Goal: Transaction & Acquisition: Book appointment/travel/reservation

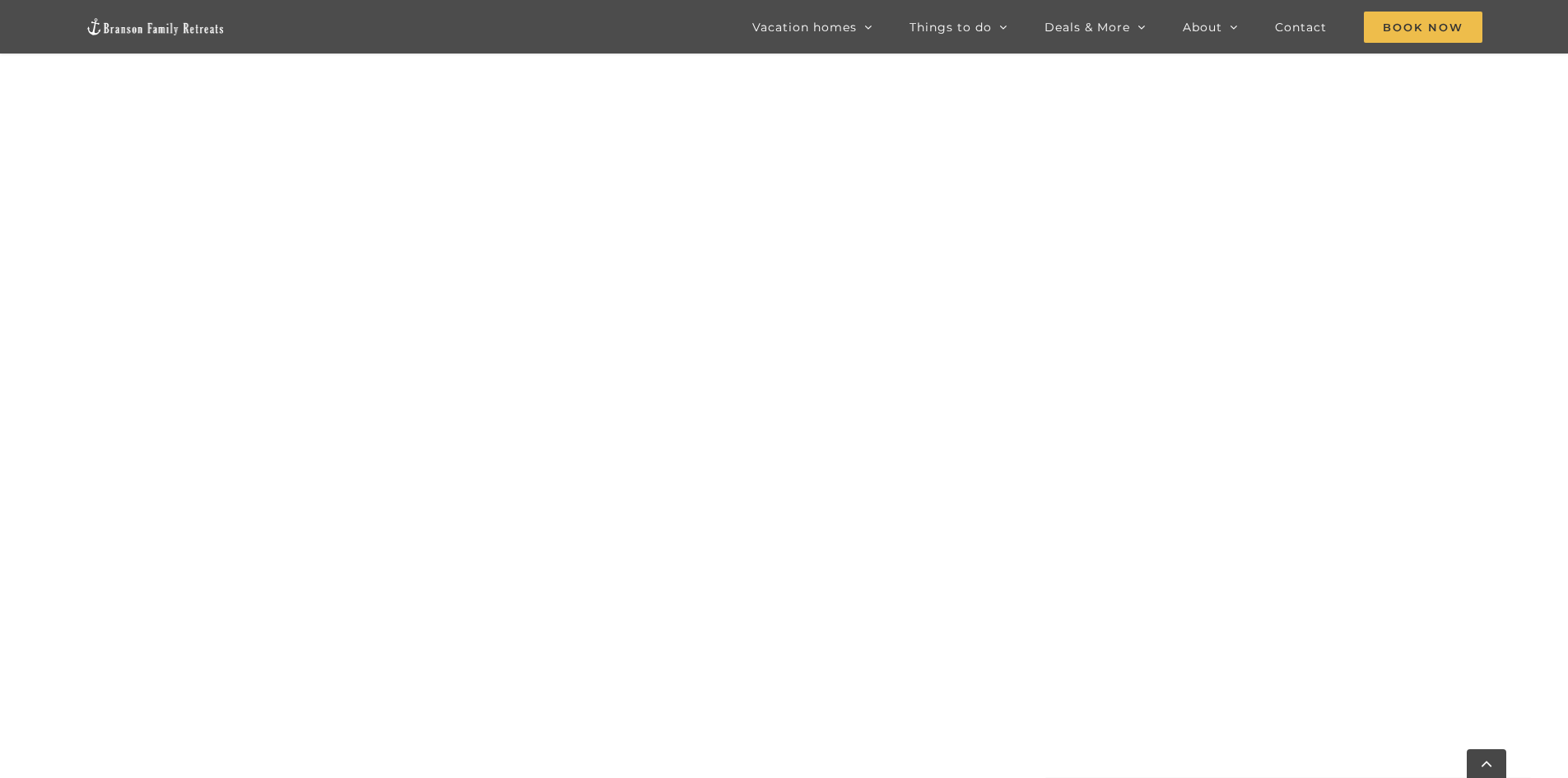
scroll to position [1271, 0]
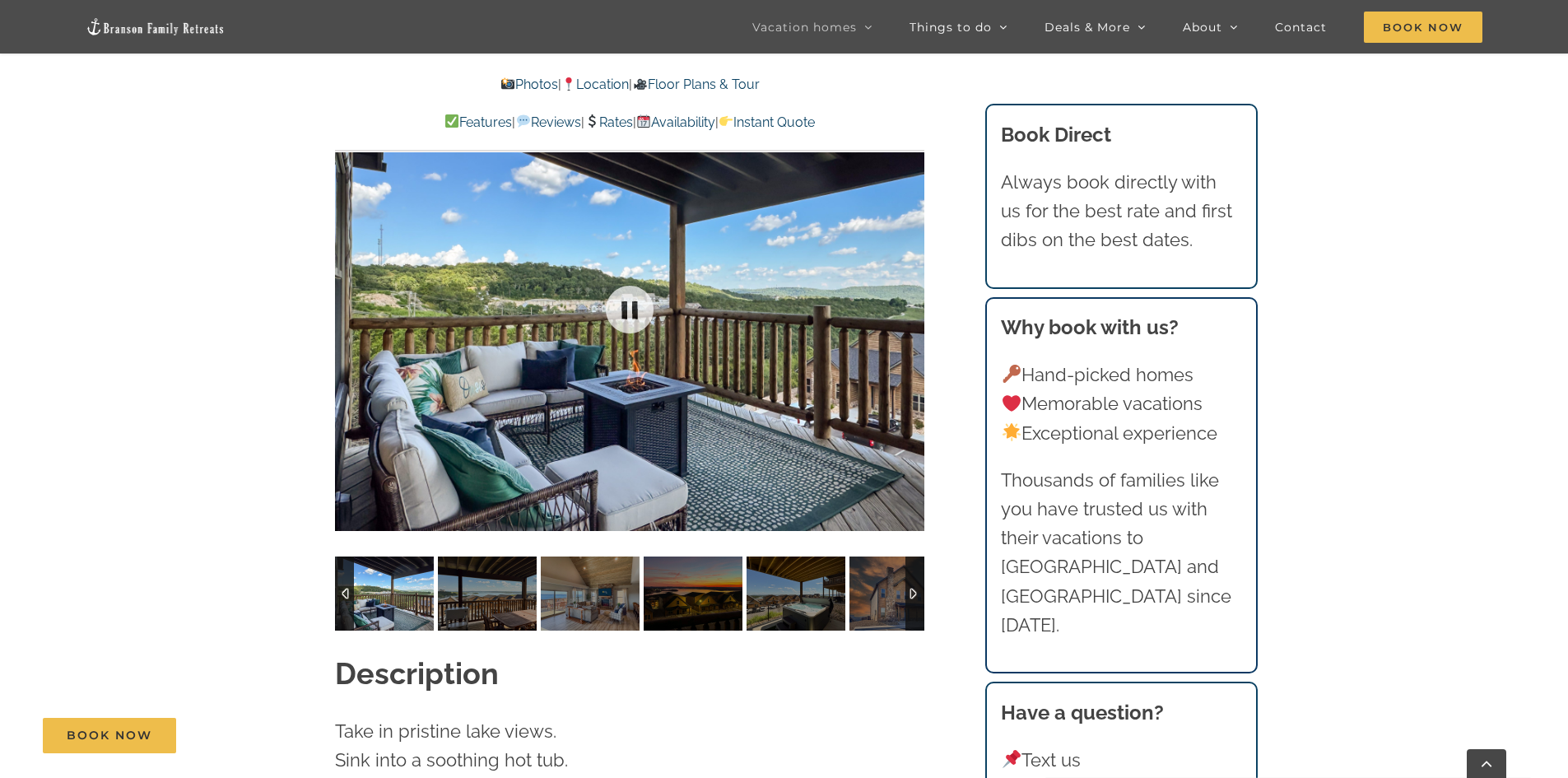
scroll to position [1317, 0]
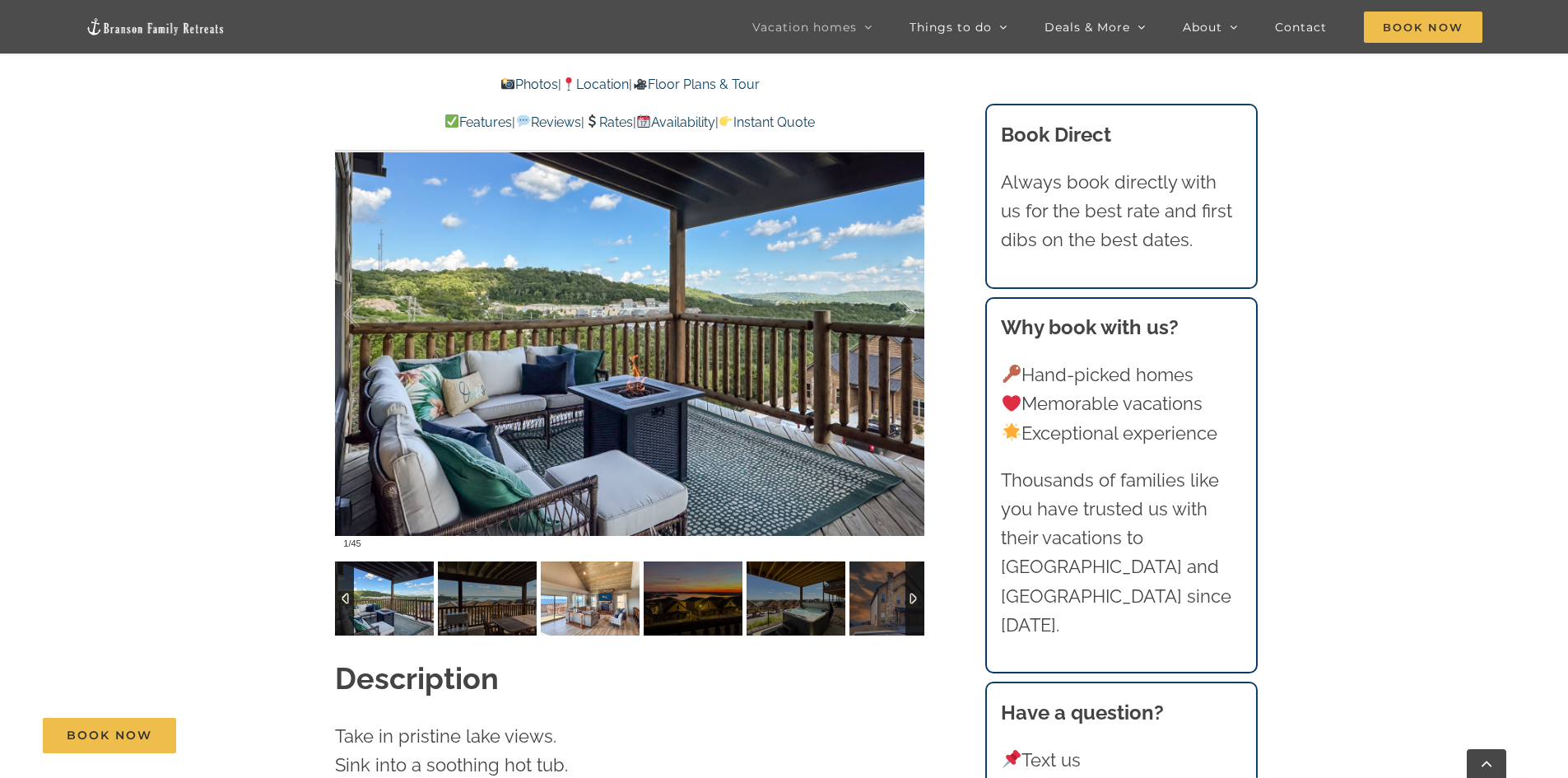
click at [602, 592] on img at bounding box center [589, 598] width 99 height 74
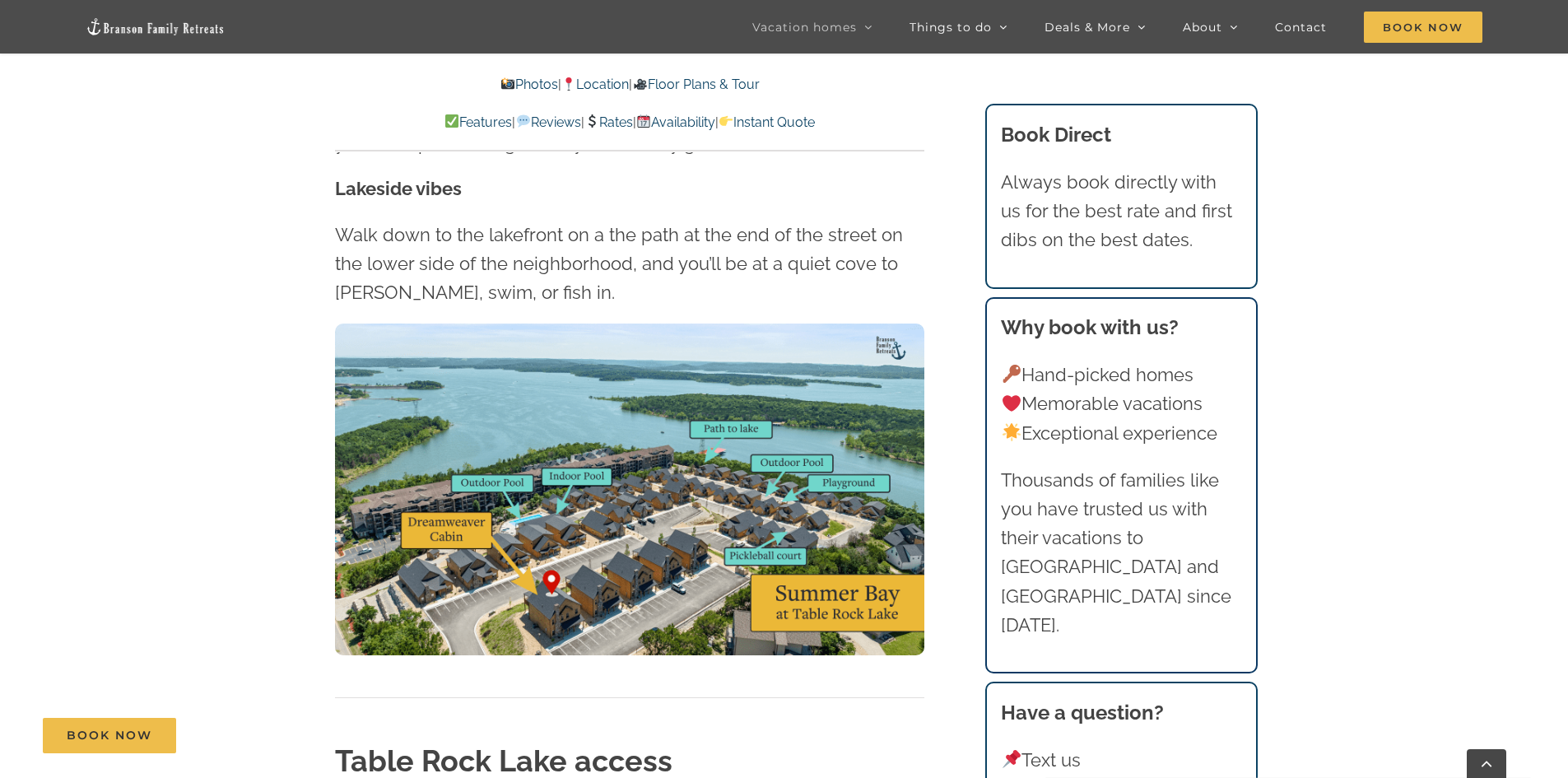
scroll to position [4444, 0]
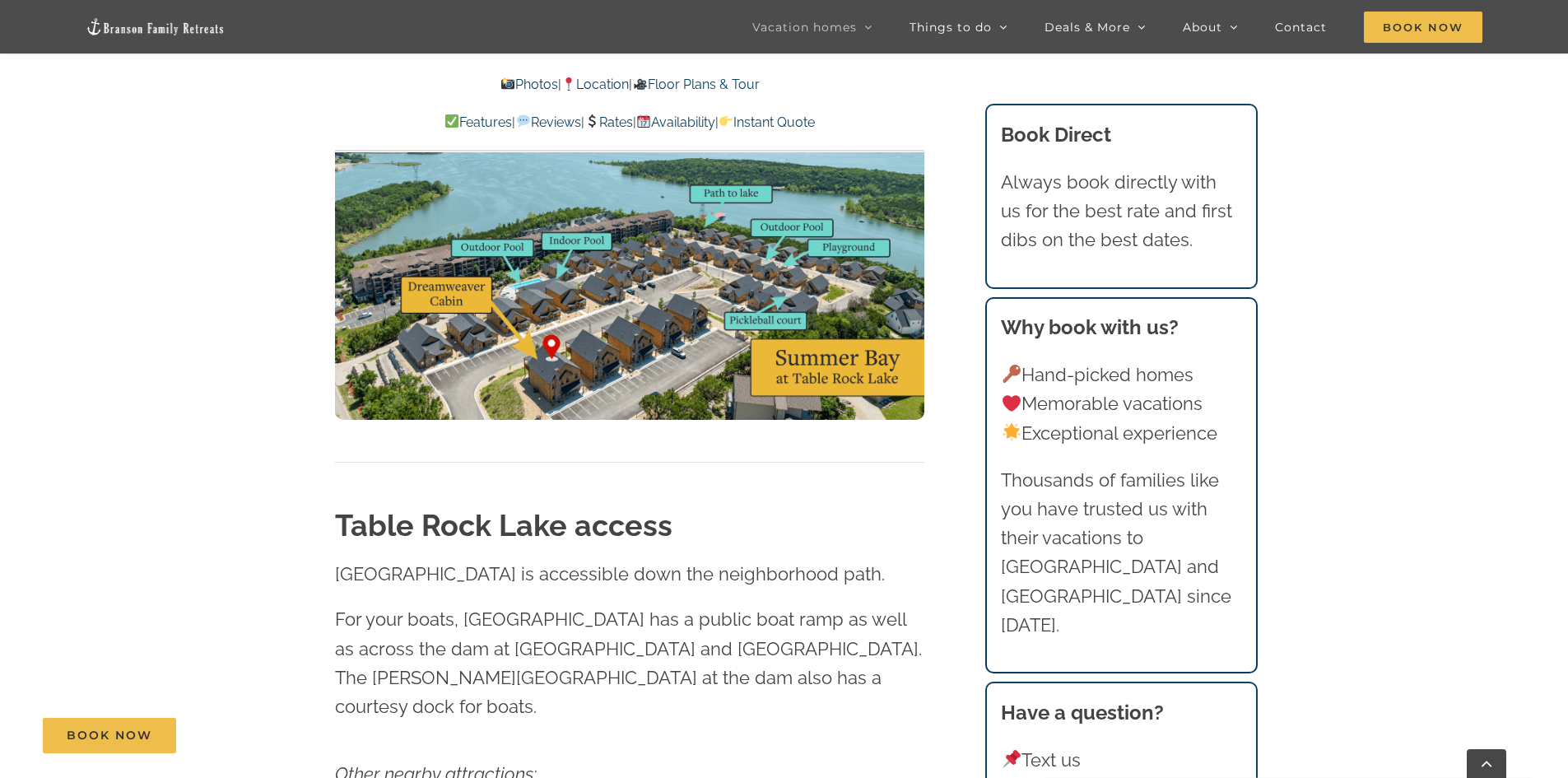
click at [702, 124] on link "Availability" at bounding box center [676, 122] width 79 height 15
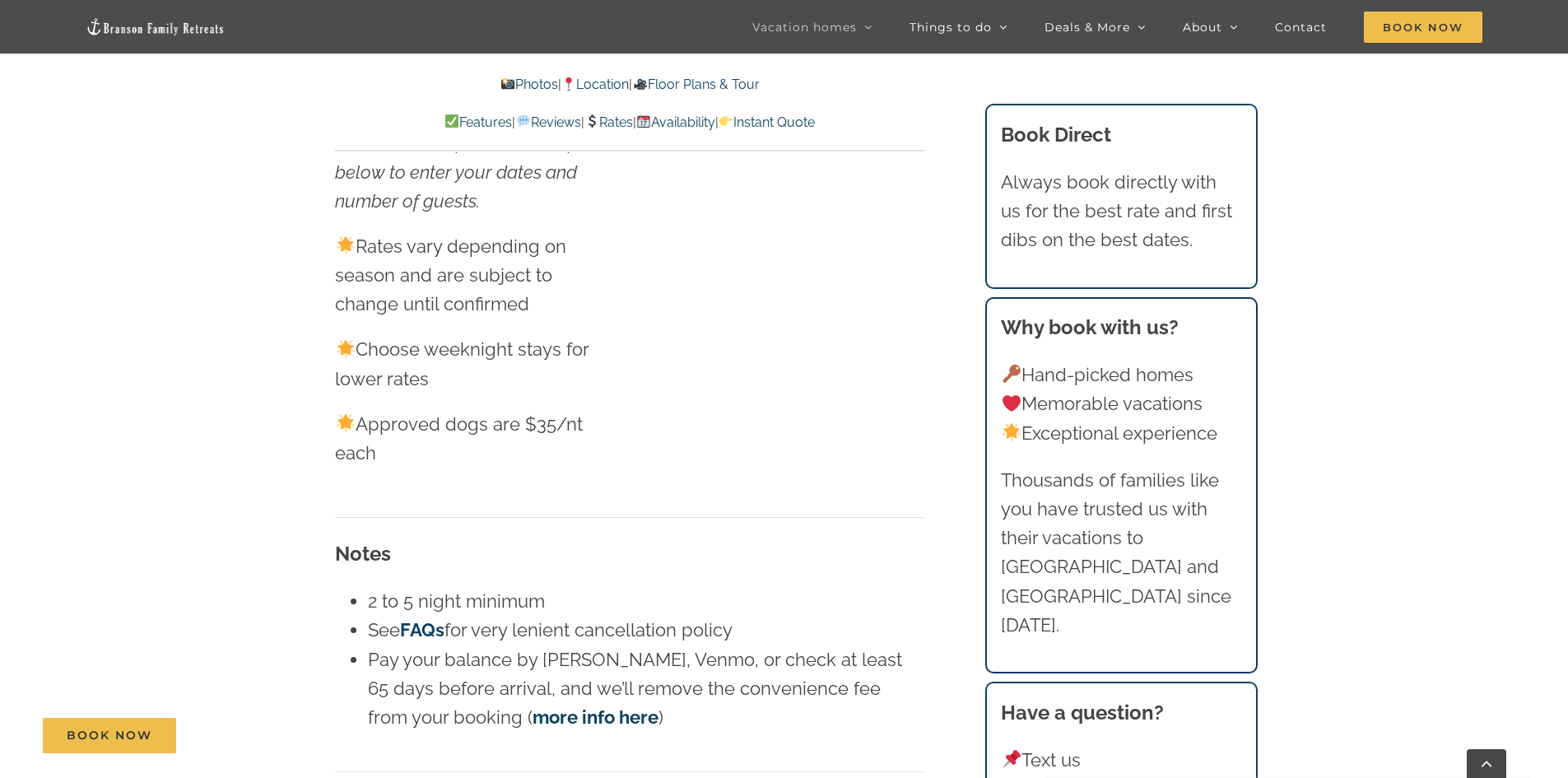
click at [650, 122] on img at bounding box center [643, 121] width 14 height 14
click at [612, 122] on link "Rates" at bounding box center [609, 122] width 49 height 15
click at [695, 120] on link "Availability" at bounding box center [676, 122] width 79 height 15
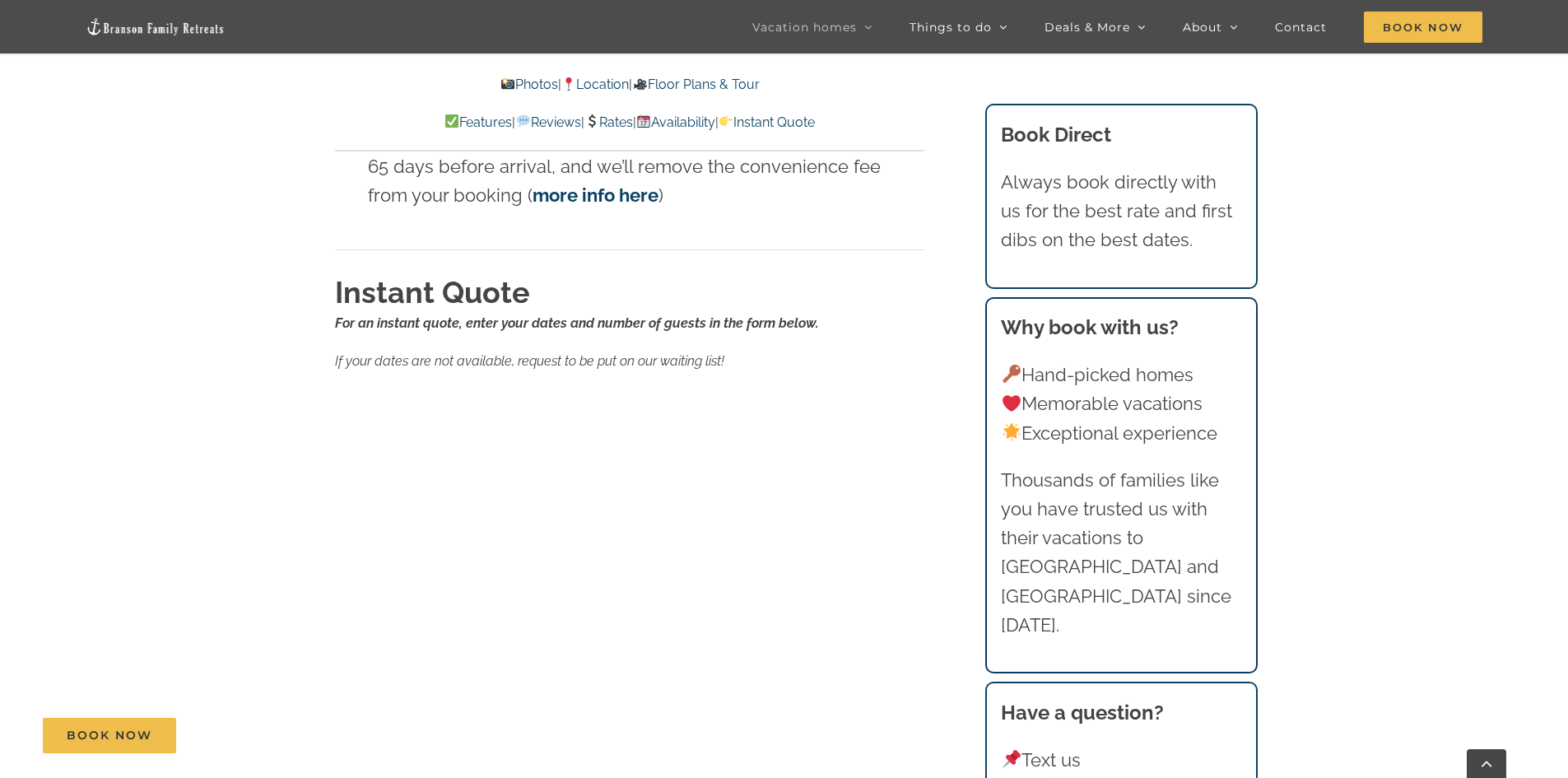
scroll to position [10347, 0]
